Goal: Task Accomplishment & Management: Manage account settings

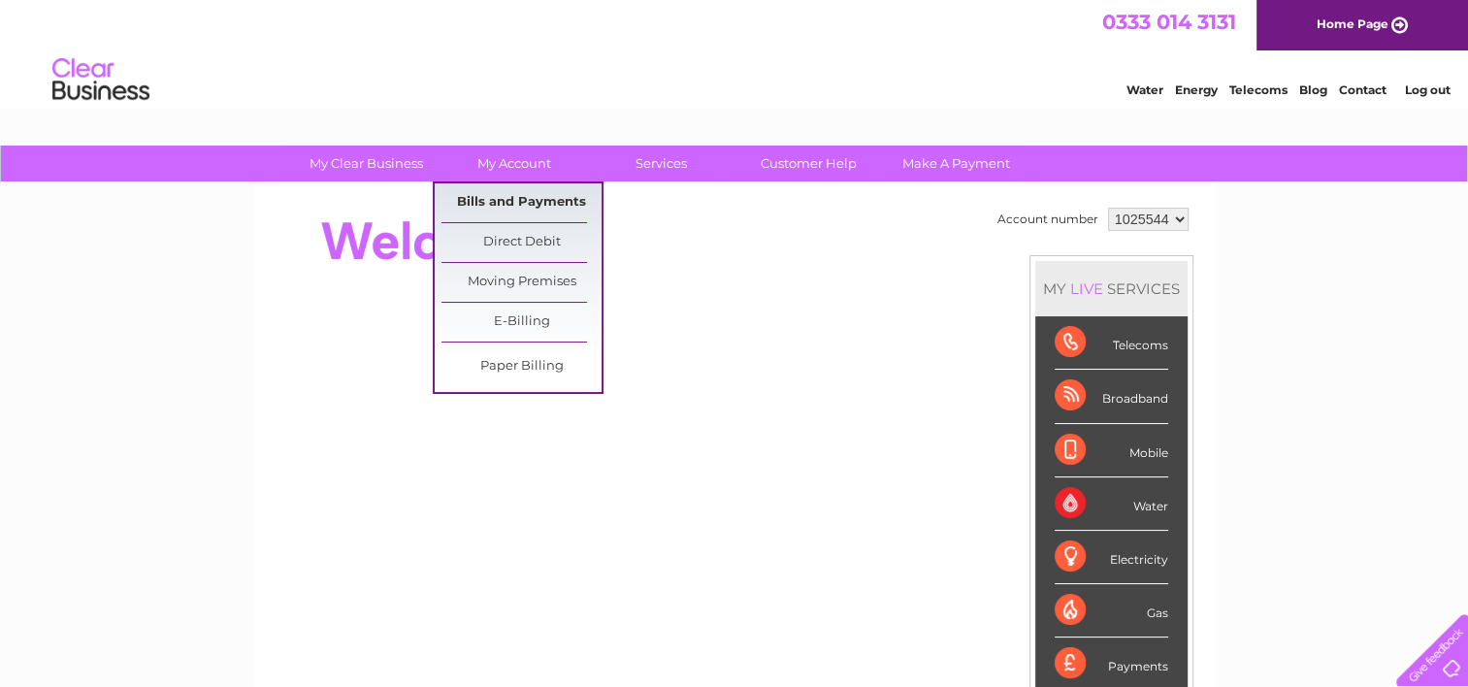
click at [514, 197] on link "Bills and Payments" at bounding box center [522, 202] width 160 height 39
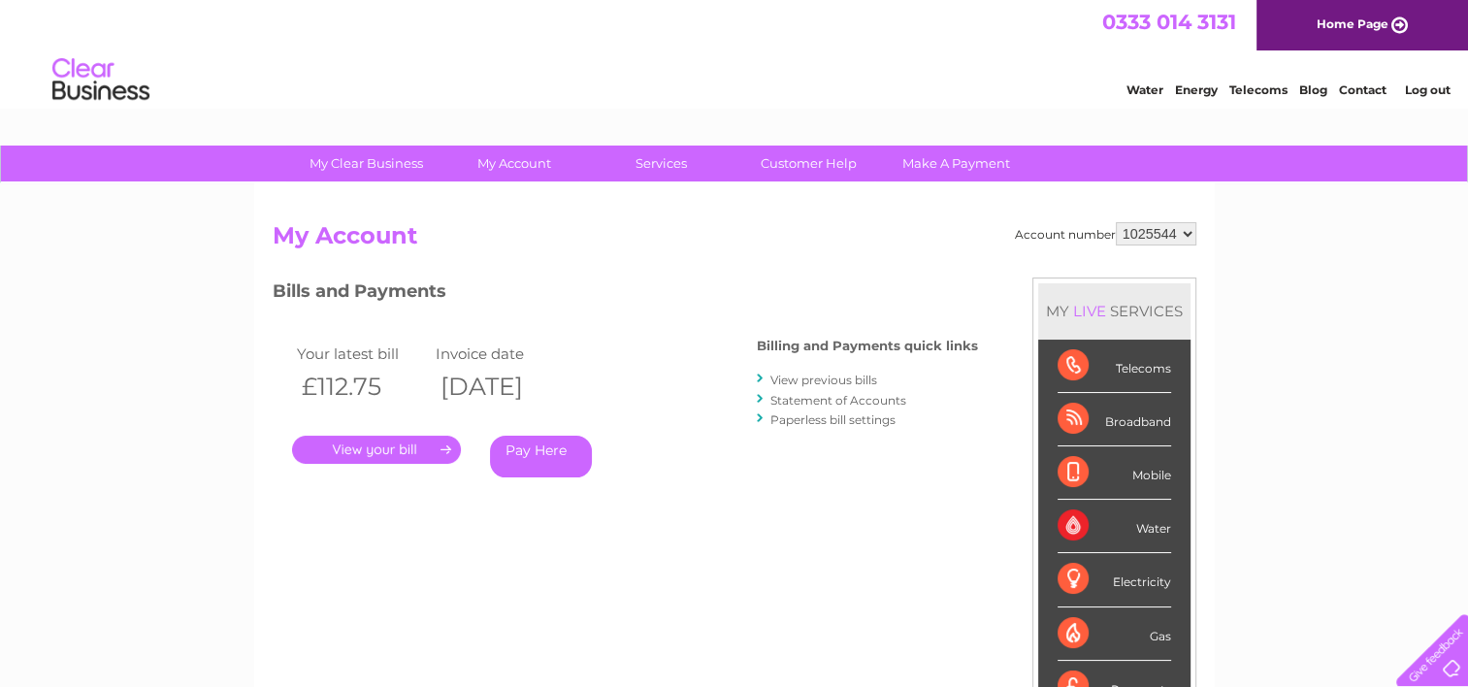
click at [829, 379] on link "View previous bills" at bounding box center [823, 380] width 107 height 15
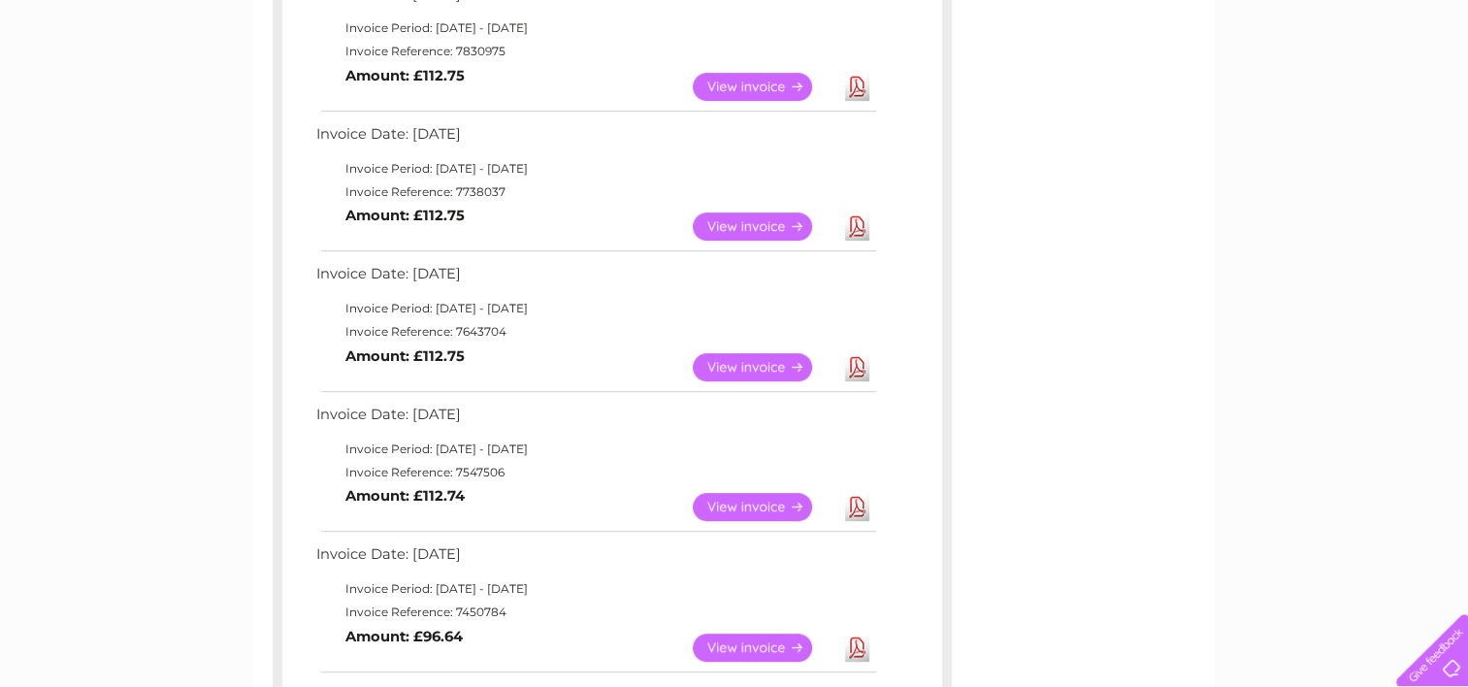
scroll to position [865, 0]
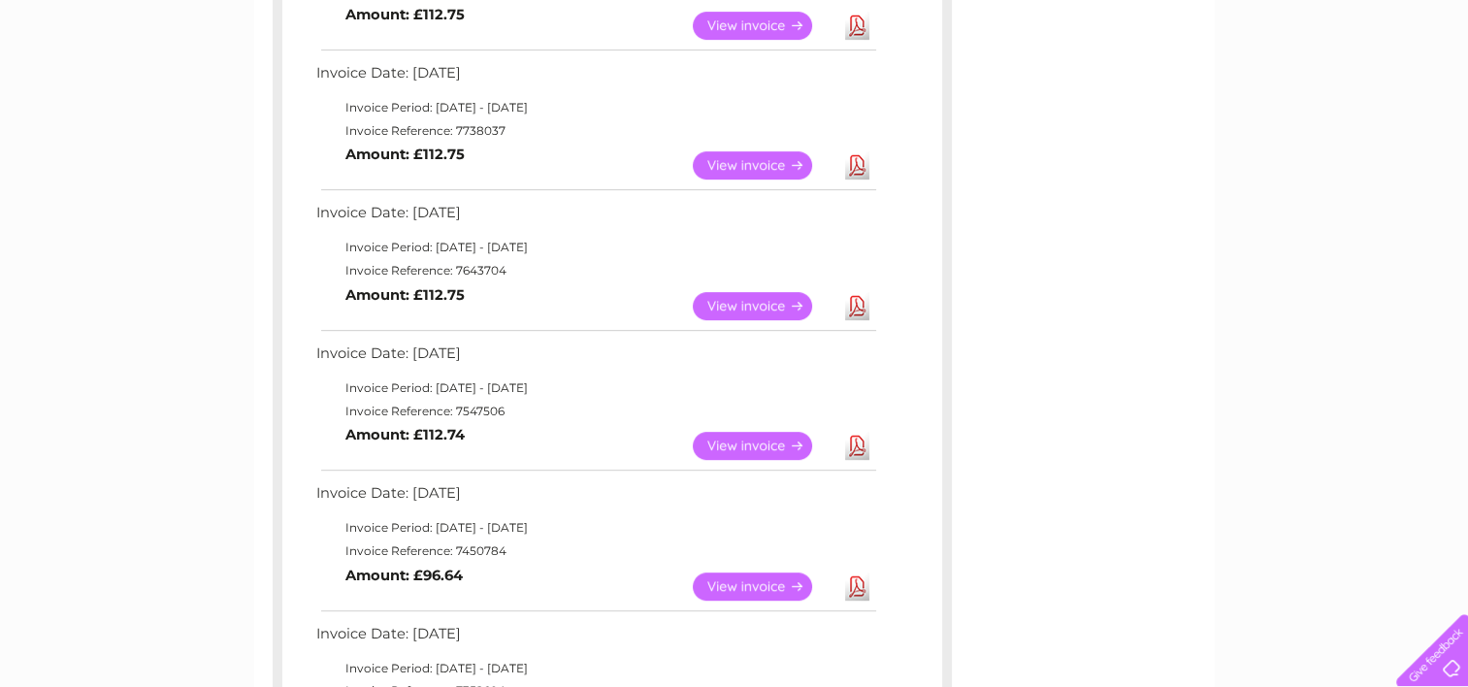
click at [749, 581] on link "View" at bounding box center [764, 586] width 143 height 28
